Goal: Task Accomplishment & Management: Use online tool/utility

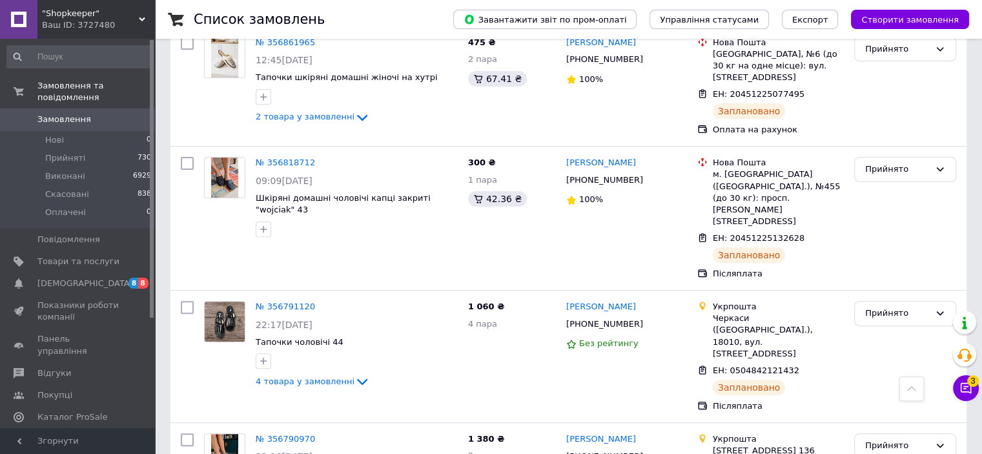
scroll to position [645, 0]
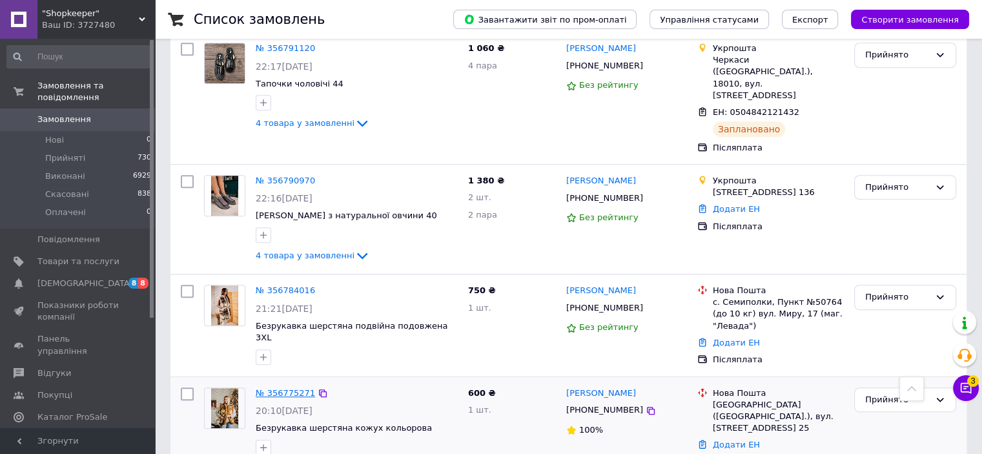
click at [285, 388] on link "№ 356775271" at bounding box center [285, 393] width 59 height 10
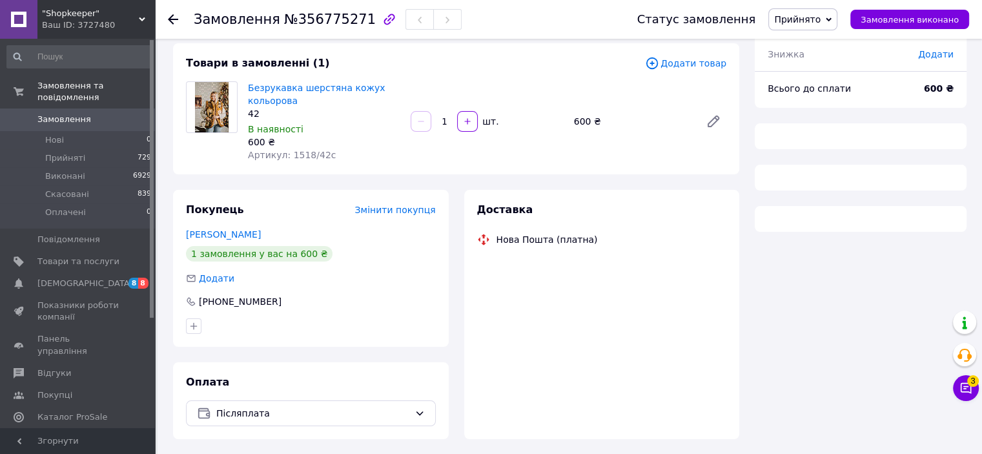
scroll to position [45, 0]
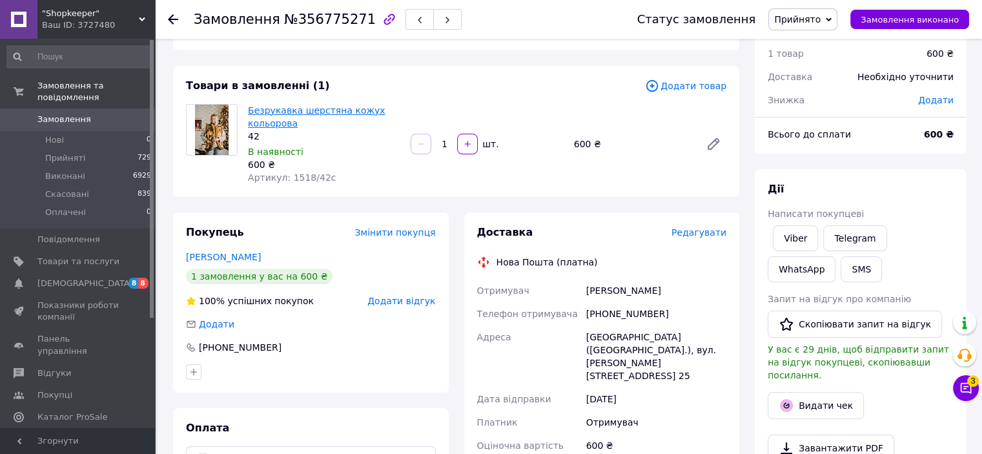
click at [274, 110] on link "Безрукавка шерстяна кожух кольорова" at bounding box center [316, 116] width 137 height 23
click at [72, 114] on span "Замовлення" at bounding box center [64, 120] width 54 height 12
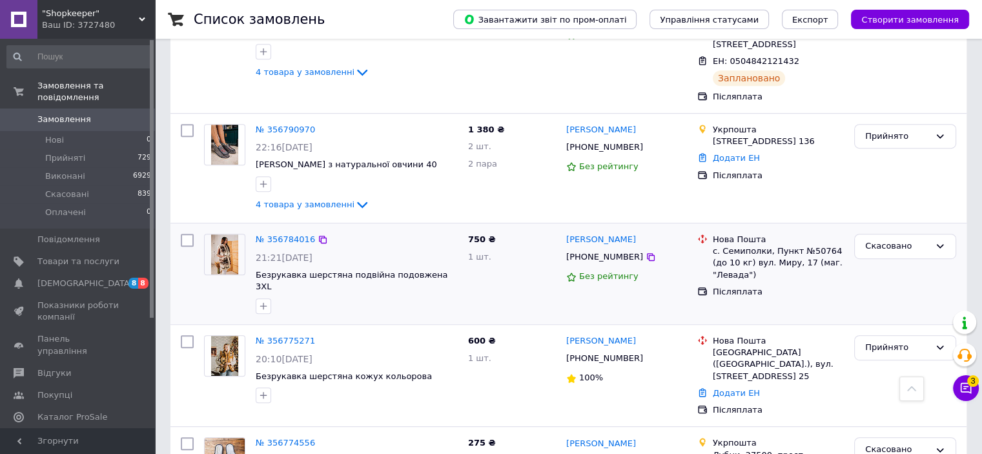
scroll to position [710, 0]
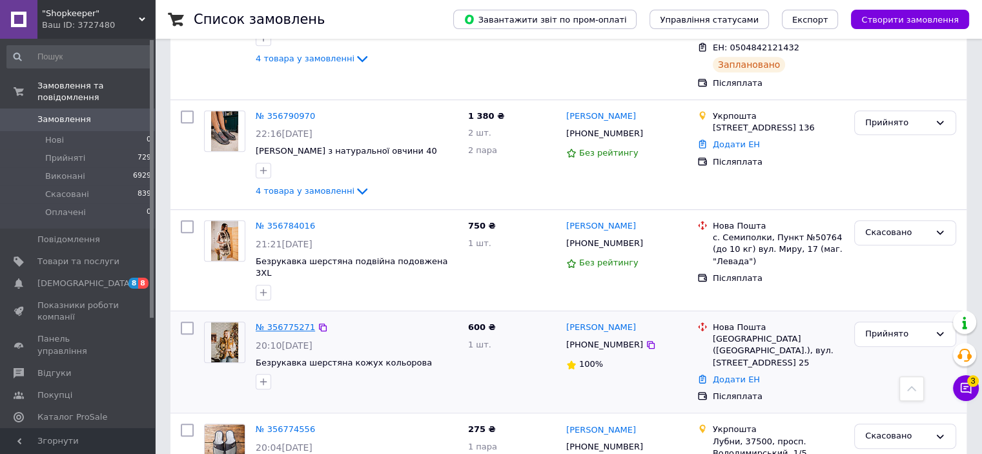
click at [296, 322] on link "№ 356775271" at bounding box center [285, 327] width 59 height 10
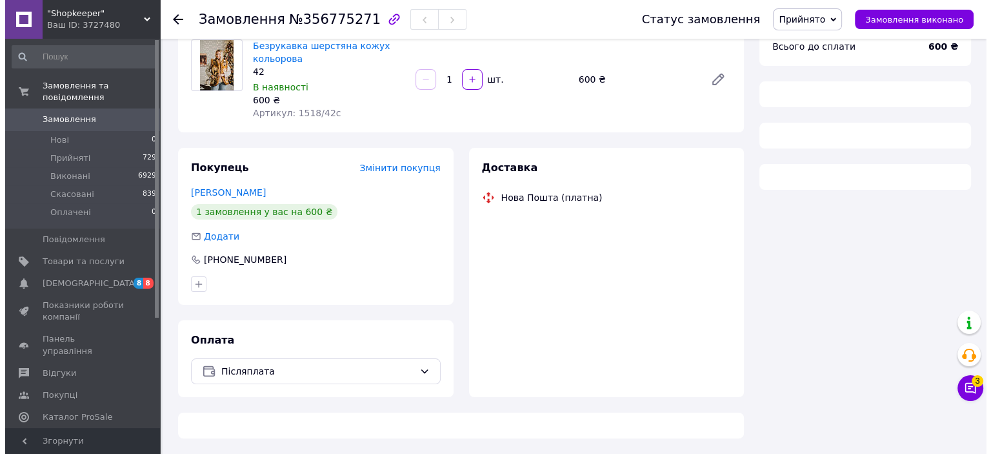
scroll to position [298, 0]
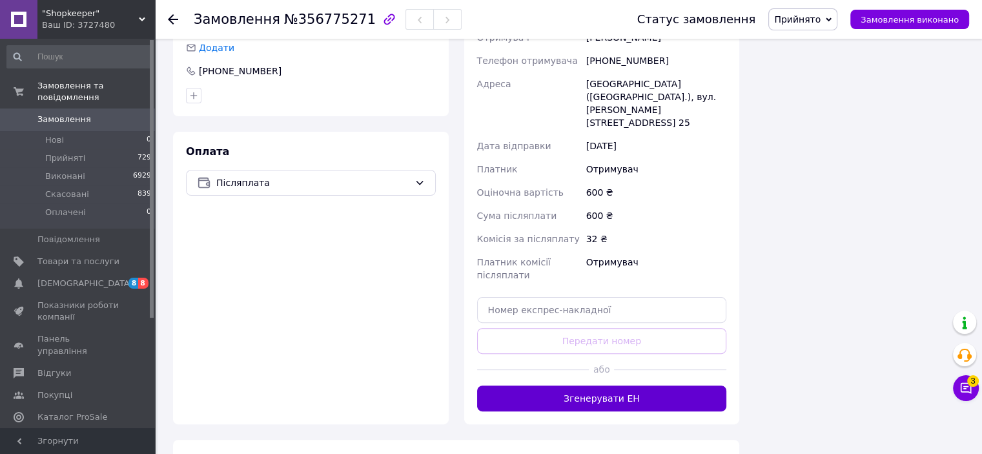
click at [658, 385] on button "Згенерувати ЕН" at bounding box center [602, 398] width 250 height 26
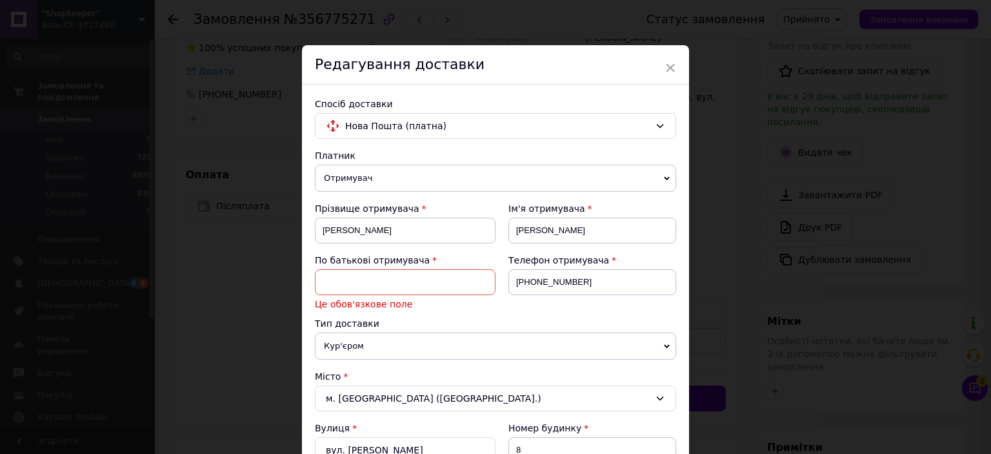
click at [413, 286] on input at bounding box center [405, 282] width 181 height 26
type input "[PERSON_NAME]"
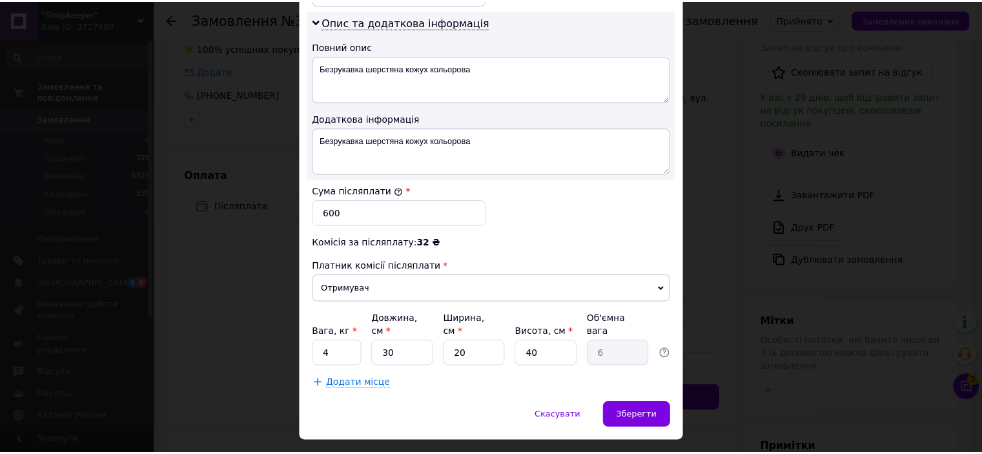
scroll to position [722, 0]
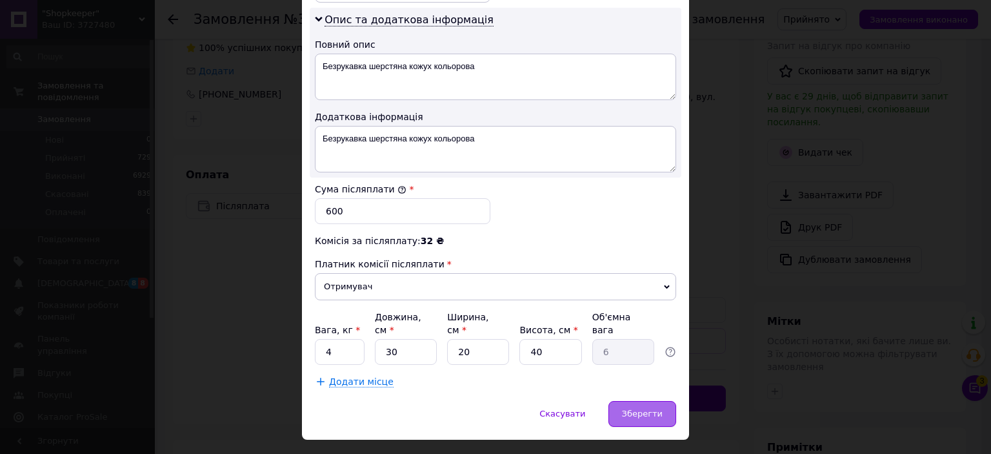
click at [634, 409] on span "Зберегти" at bounding box center [642, 414] width 41 height 10
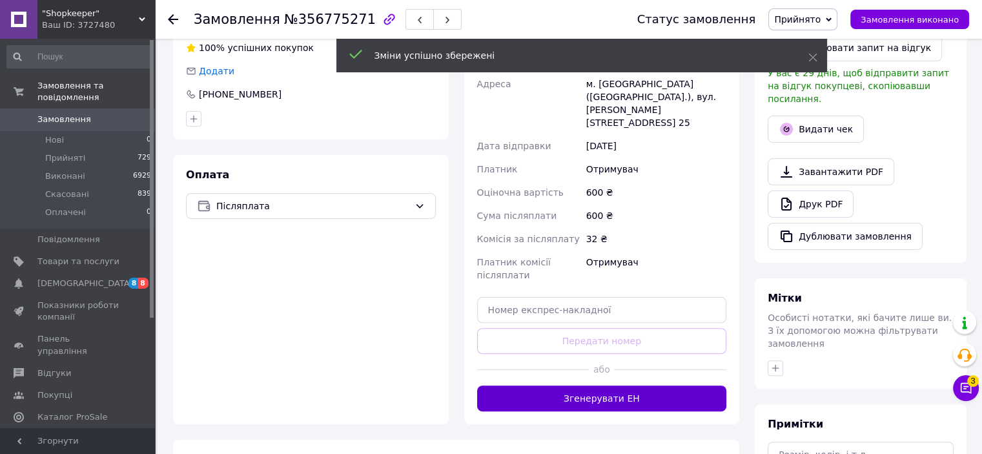
click at [635, 385] on button "Згенерувати ЕН" at bounding box center [602, 398] width 250 height 26
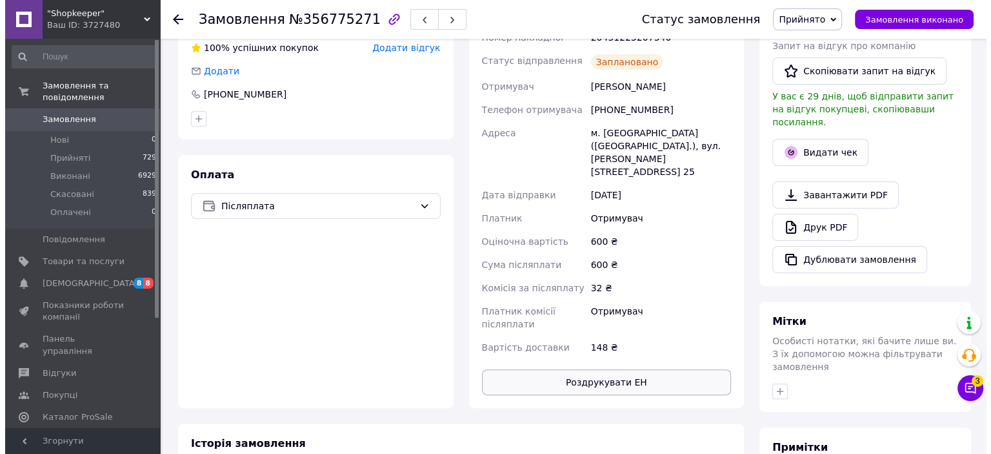
scroll to position [234, 0]
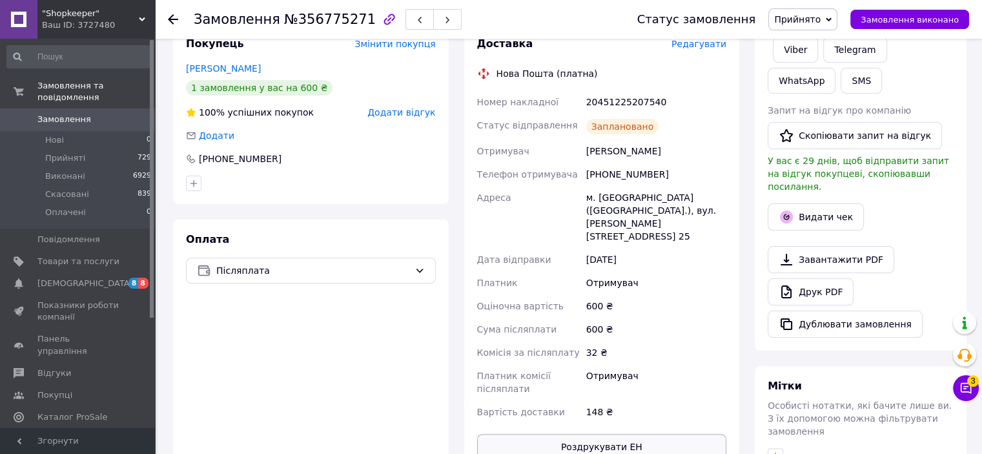
click at [637, 436] on button "Роздрукувати ЕН" at bounding box center [602, 447] width 250 height 26
click at [822, 233] on div at bounding box center [860, 235] width 191 height 5
click at [821, 208] on button "Видати чек" at bounding box center [815, 216] width 96 height 27
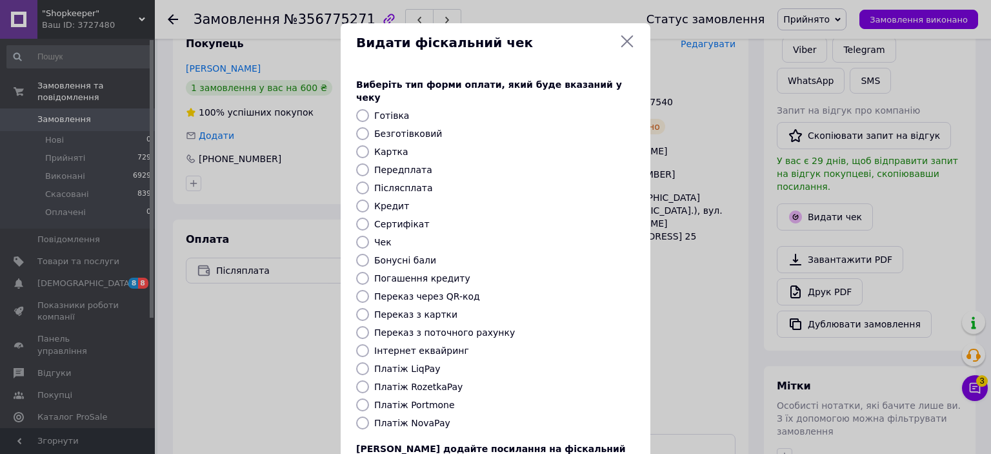
click at [416, 183] on label "Післясплата" at bounding box center [403, 188] width 59 height 10
click at [369, 181] on input "Післясплата" at bounding box center [362, 187] width 13 height 13
radio input "true"
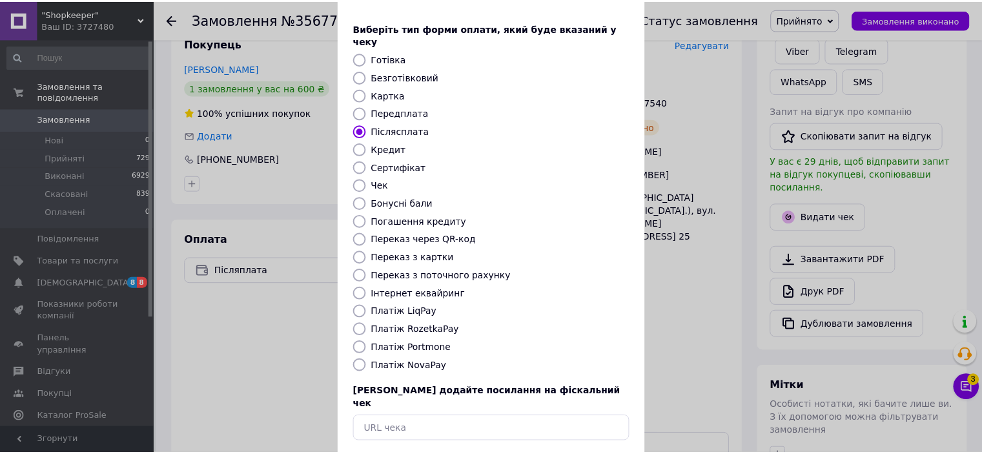
scroll to position [100, 0]
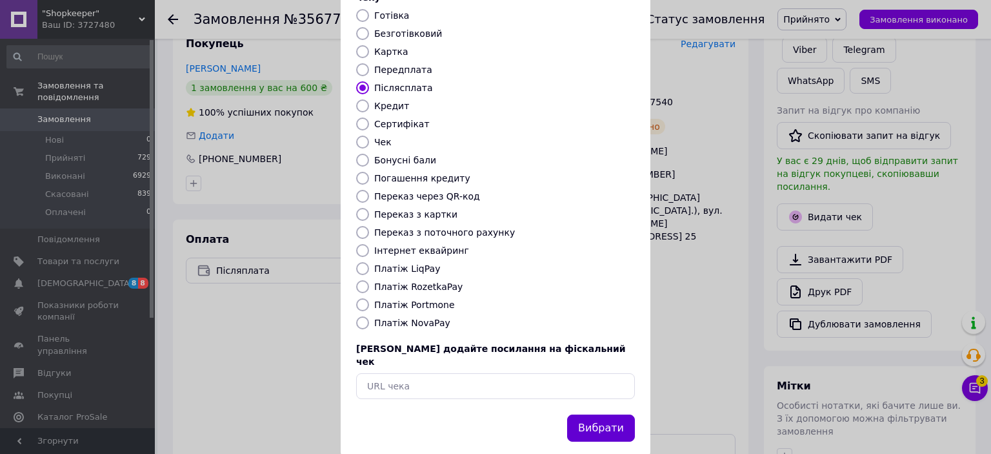
click at [590, 414] on button "Вибрати" at bounding box center [601, 428] width 68 height 28
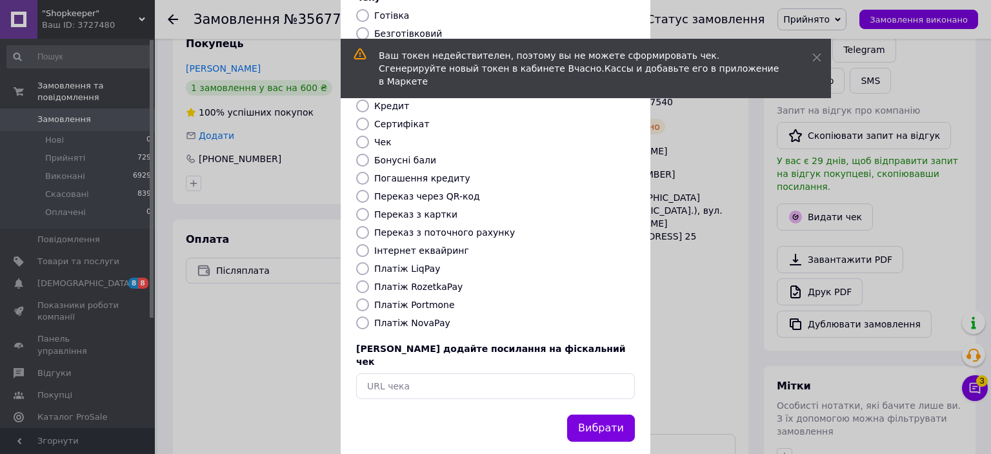
click at [689, 314] on div "Видати фіскальний чек Виберіть тип форми оплати, який буде вказаний у чеку Готі…" at bounding box center [495, 190] width 991 height 580
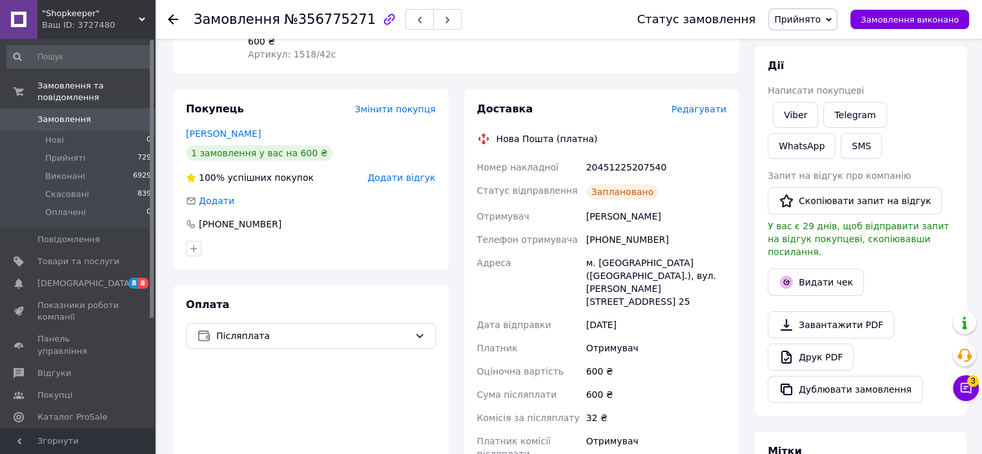
scroll to position [40, 0]
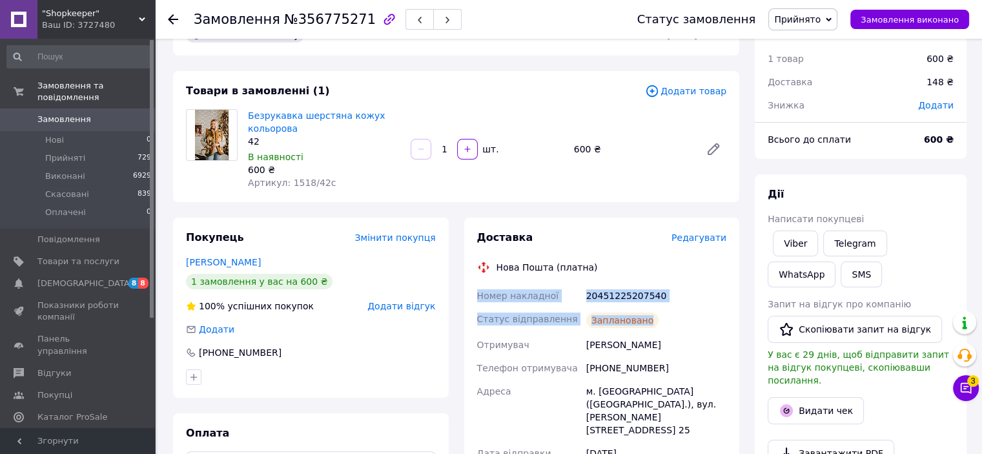
drag, startPoint x: 659, startPoint y: 318, endPoint x: 475, endPoint y: 298, distance: 185.1
click at [475, 298] on div "Номер накладної 20451225207540 Статус відправлення Заплановано Отримувач [PERSO…" at bounding box center [601, 450] width 255 height 333
copy div "Номер накладної 20451225207540 Статус відправлення Заплановано"
click at [797, 245] on link "Viber" at bounding box center [795, 243] width 45 height 26
click at [110, 114] on span "Замовлення" at bounding box center [78, 120] width 82 height 12
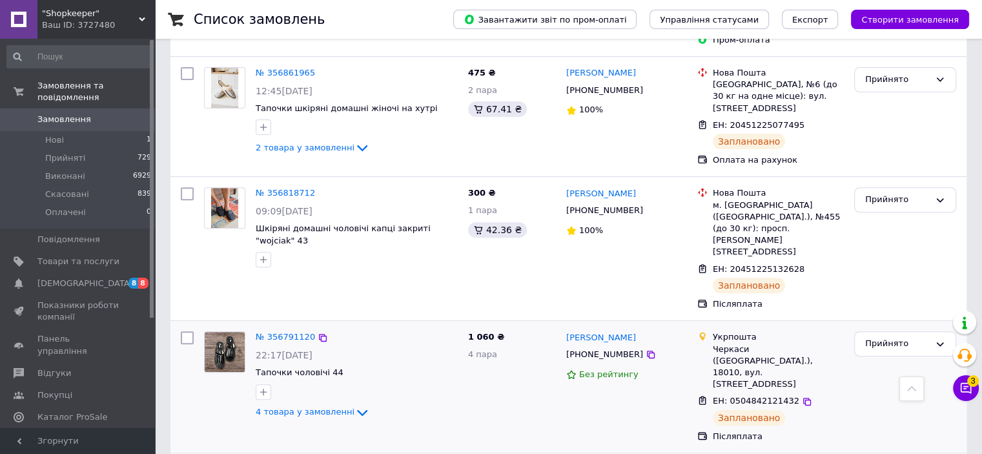
scroll to position [452, 0]
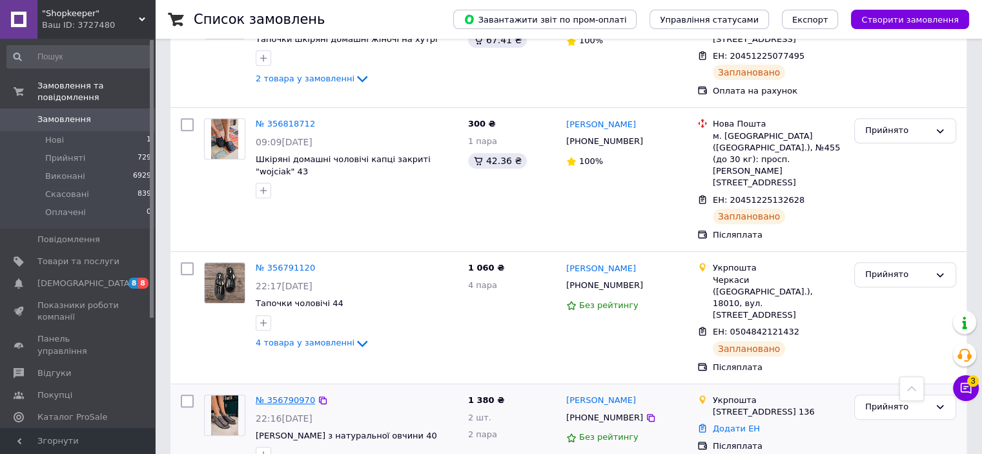
click at [296, 395] on link "№ 356790970" at bounding box center [285, 400] width 59 height 10
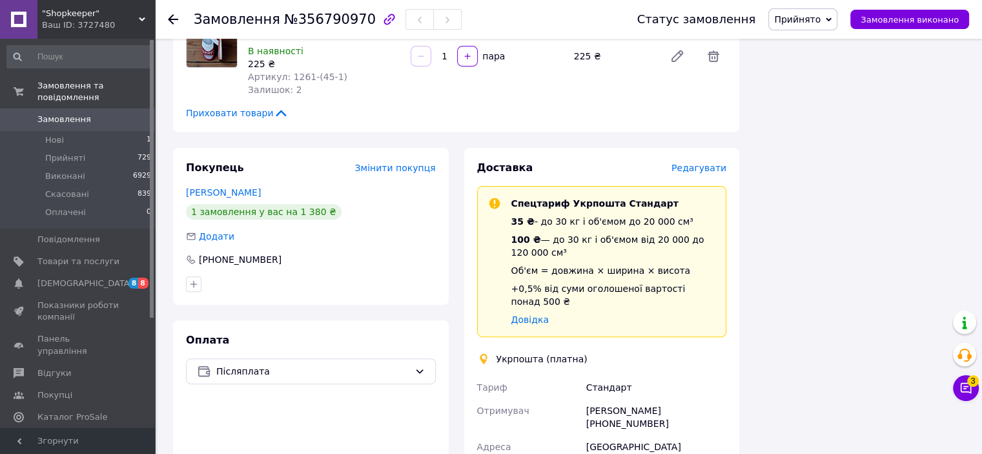
scroll to position [516, 0]
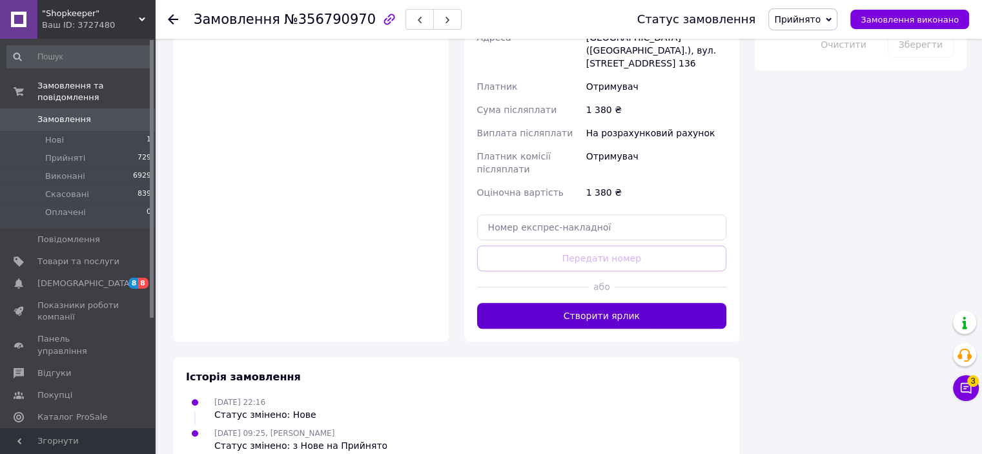
click at [562, 303] on button "Створити ярлик" at bounding box center [602, 316] width 250 height 26
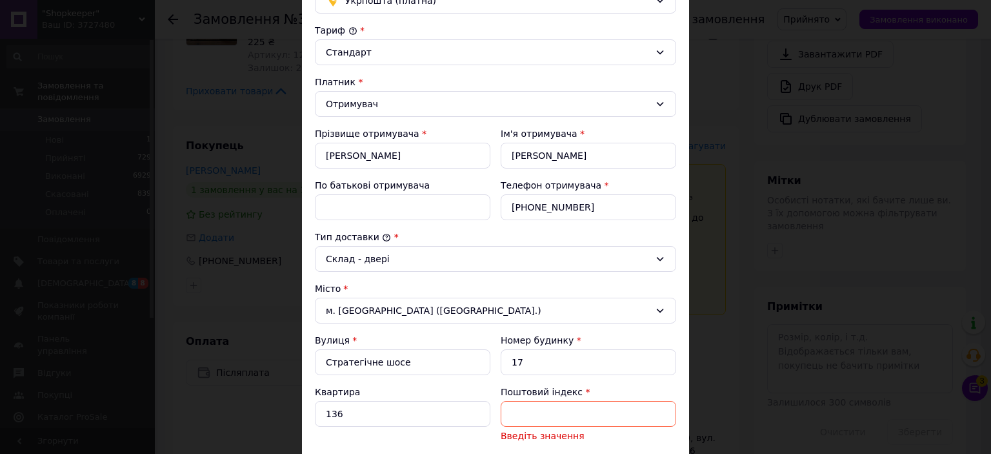
scroll to position [258, 0]
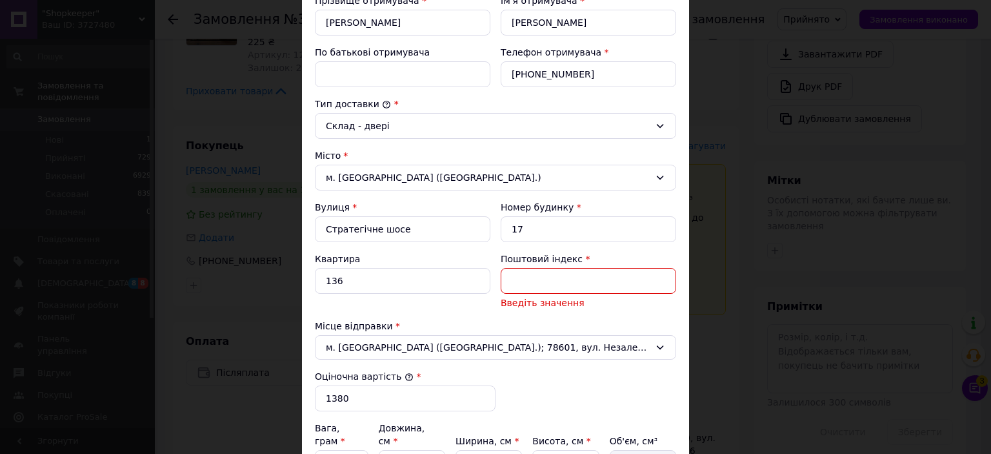
click at [553, 281] on input "Поштовий індекс" at bounding box center [589, 281] width 176 height 26
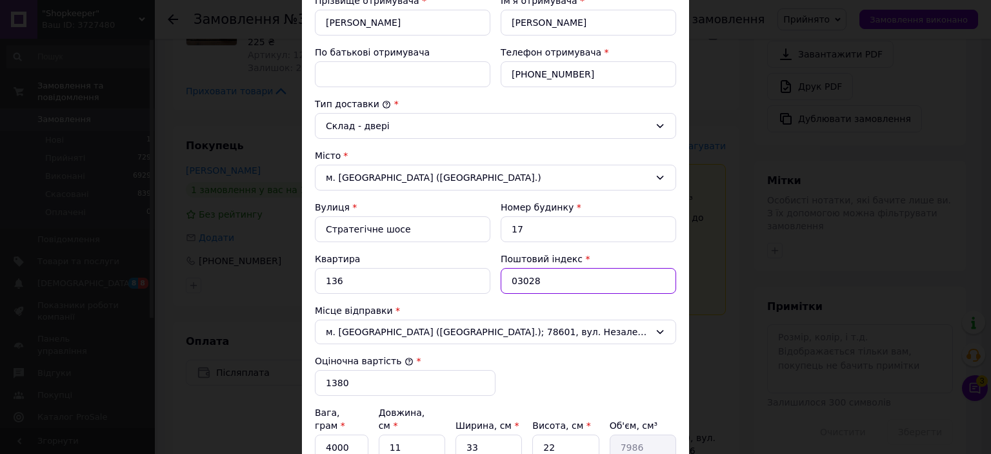
type input "03028"
click at [576, 301] on div "[PERSON_NAME] * [PERSON_NAME] * Отримувач Прізвище отримувача * [PERSON_NAME] І…" at bounding box center [495, 264] width 361 height 746
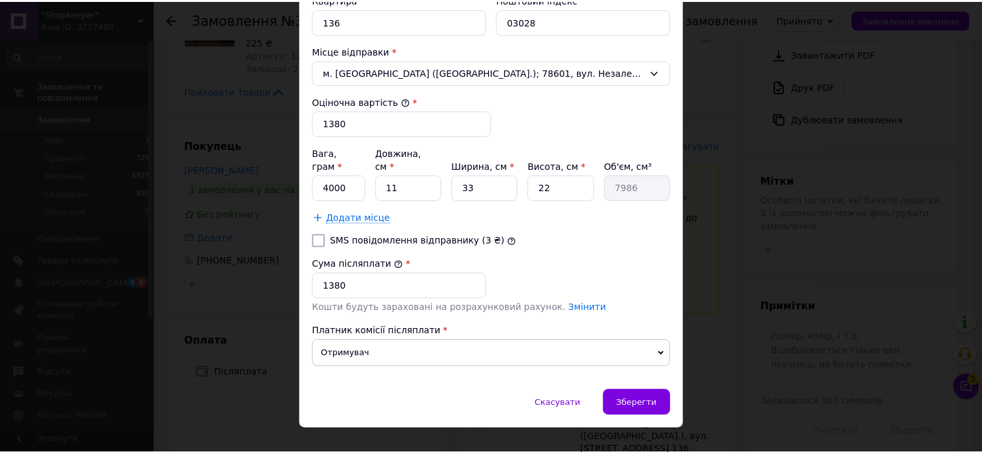
scroll to position [522, 0]
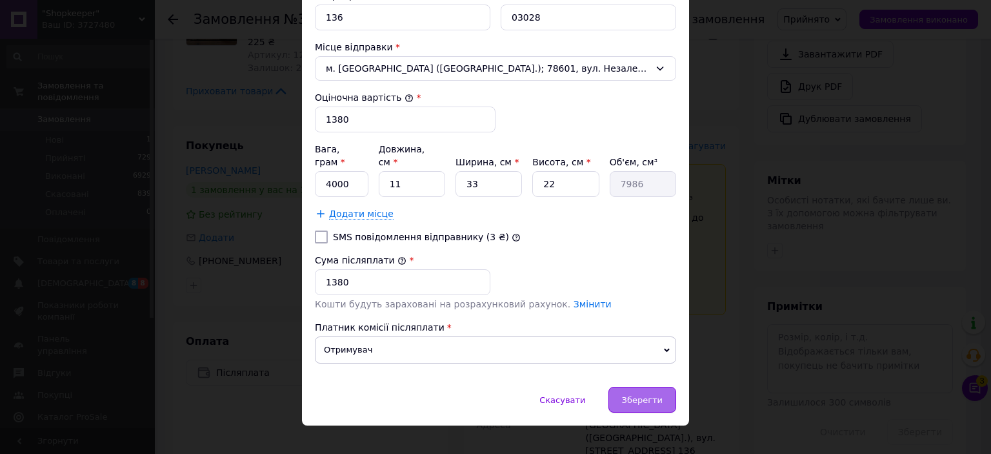
click at [627, 395] on span "Зберегти" at bounding box center [642, 400] width 41 height 10
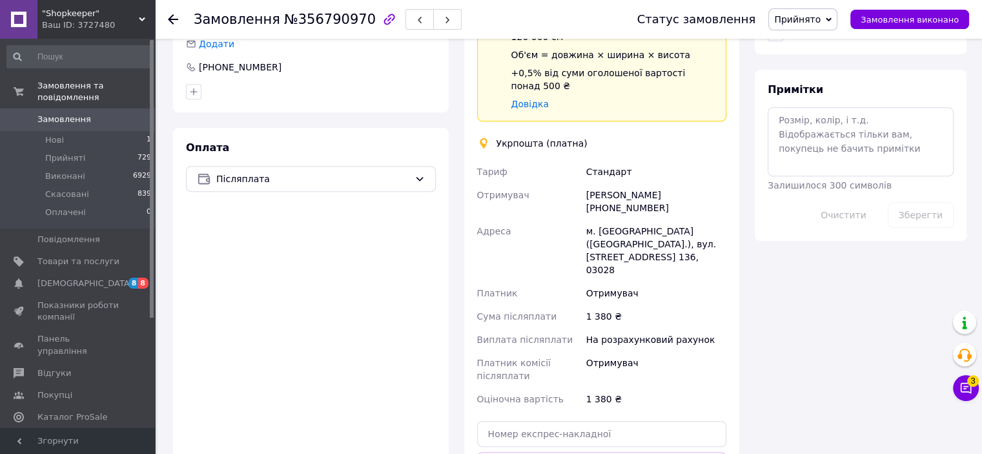
scroll to position [762, 0]
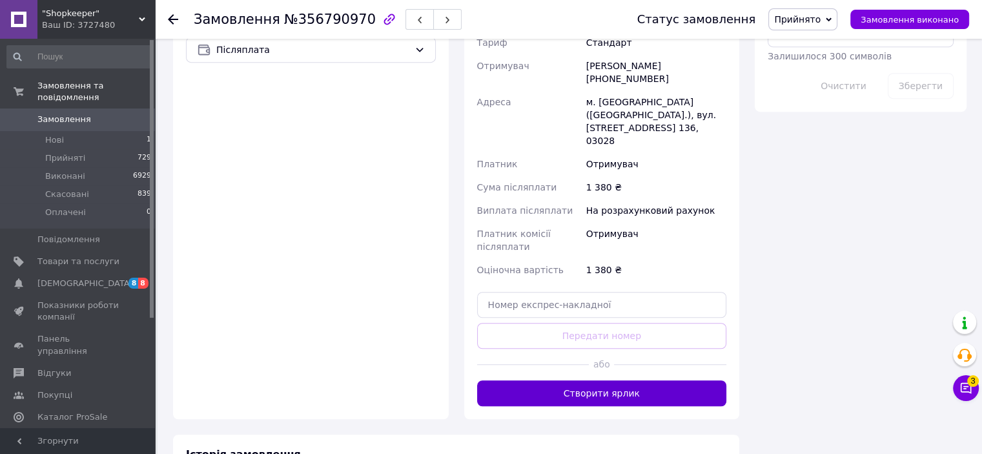
click at [624, 380] on button "Створити ярлик" at bounding box center [602, 393] width 250 height 26
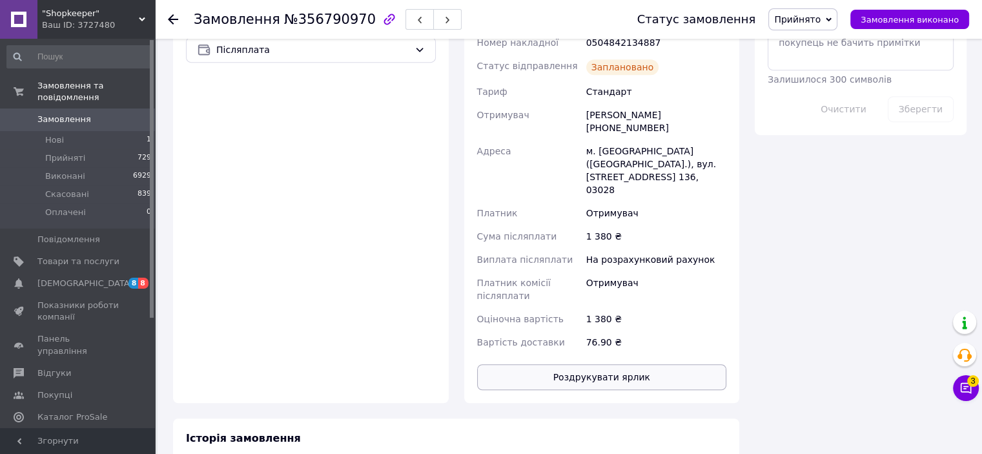
click at [622, 364] on button "Роздрукувати ярлик" at bounding box center [602, 377] width 250 height 26
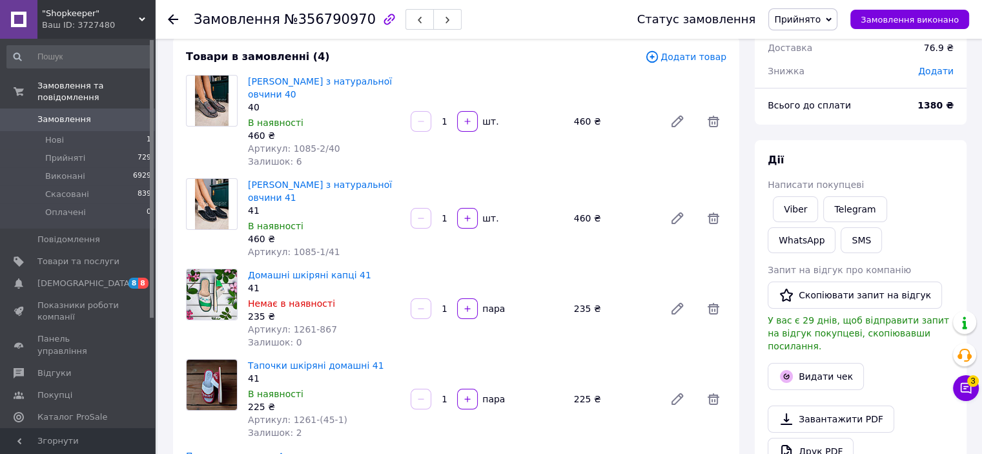
scroll to position [52, 0]
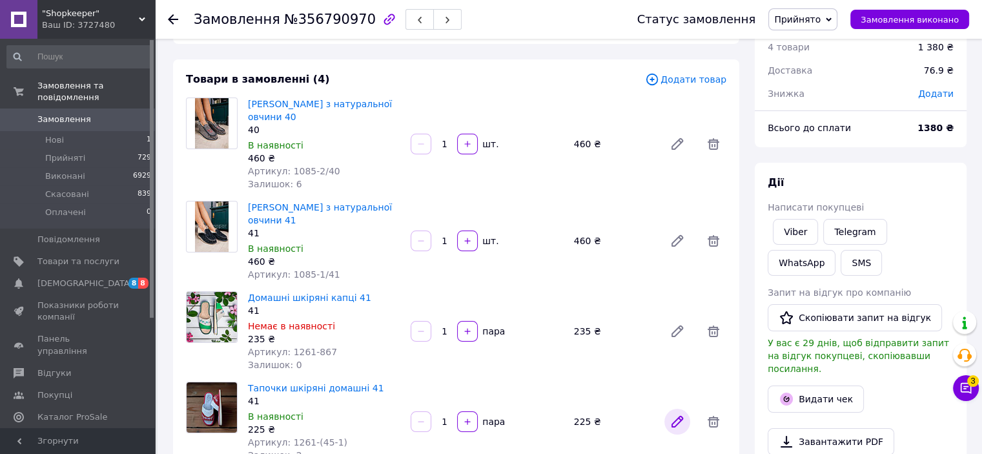
click at [678, 425] on icon at bounding box center [676, 421] width 15 height 15
